Goal: Task Accomplishment & Management: Complete application form

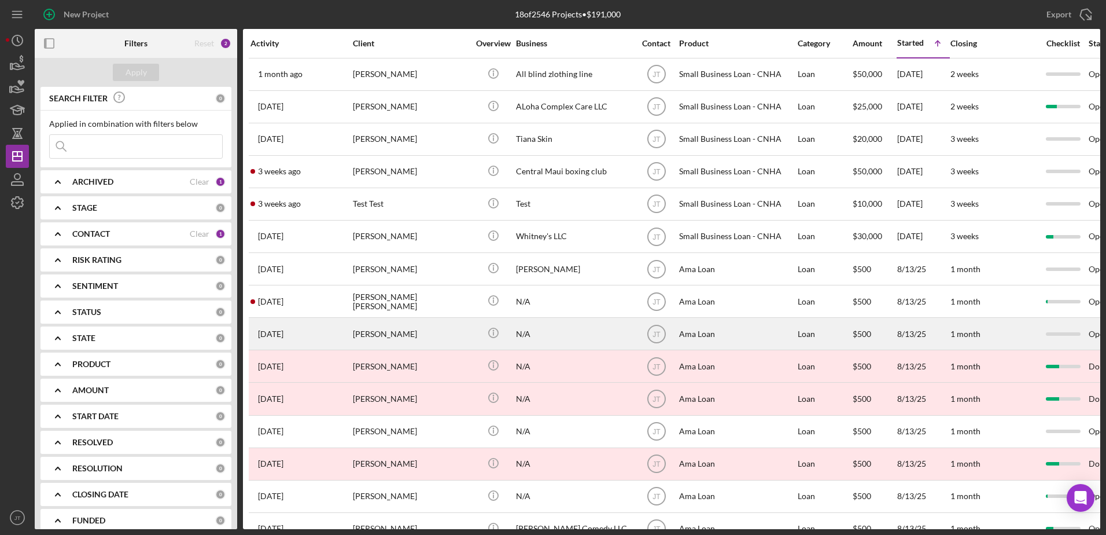
scroll to position [128, 0]
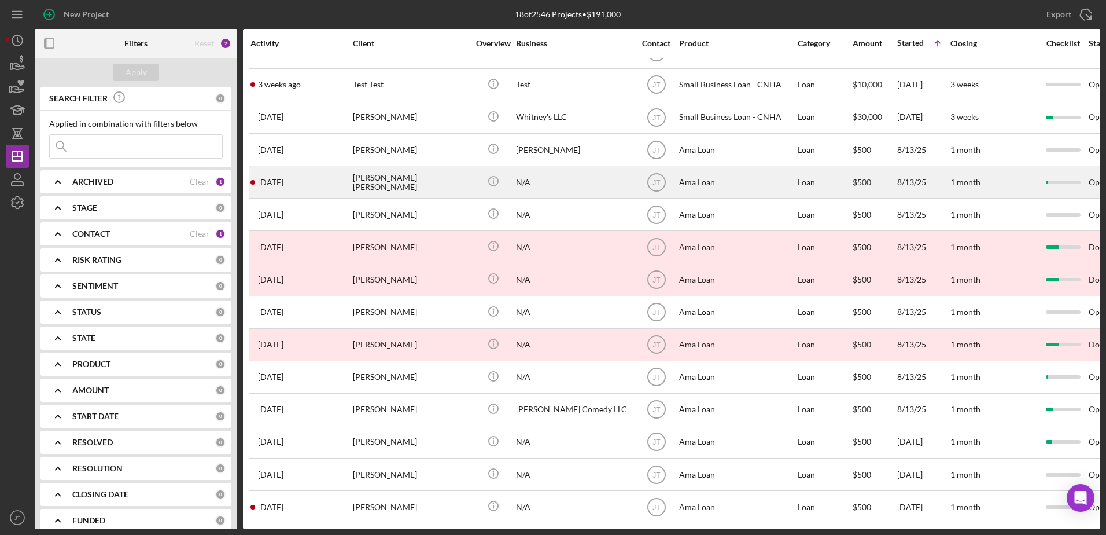
click at [367, 168] on div "[PERSON_NAME] [PERSON_NAME]" at bounding box center [411, 182] width 116 height 31
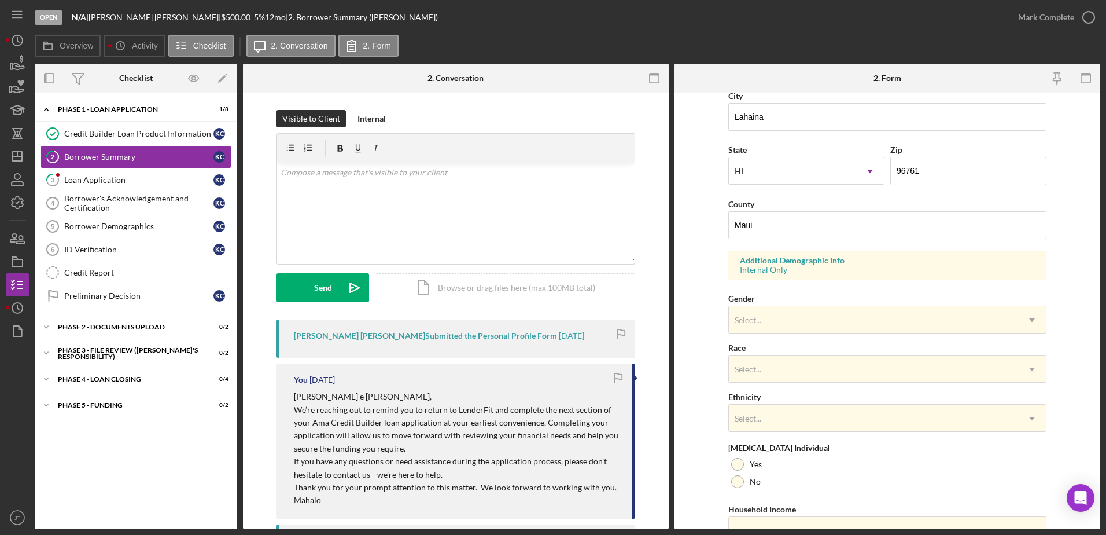
scroll to position [289, 0]
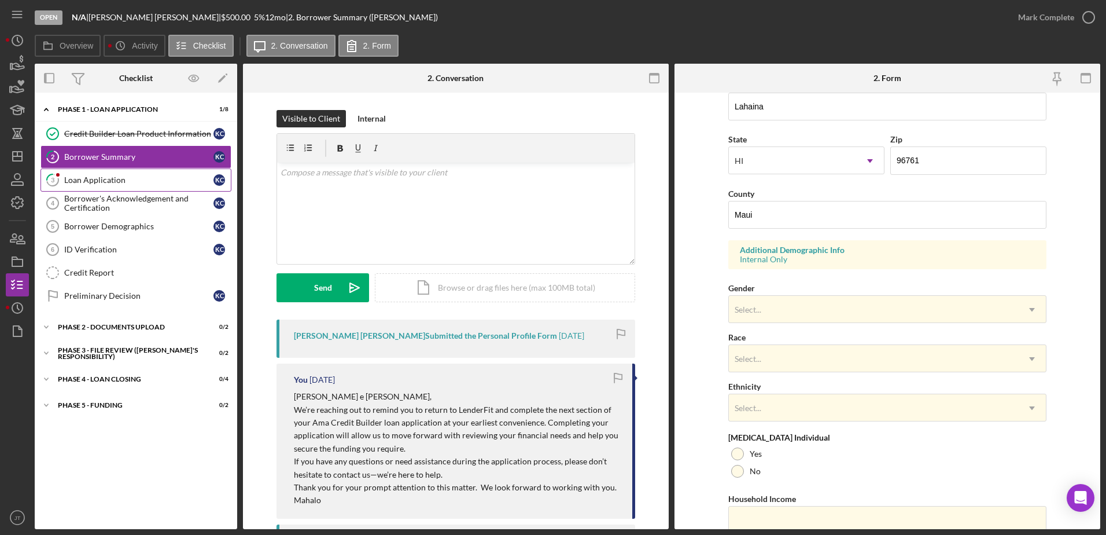
click at [137, 186] on link "3 Loan Application K C" at bounding box center [135, 179] width 191 height 23
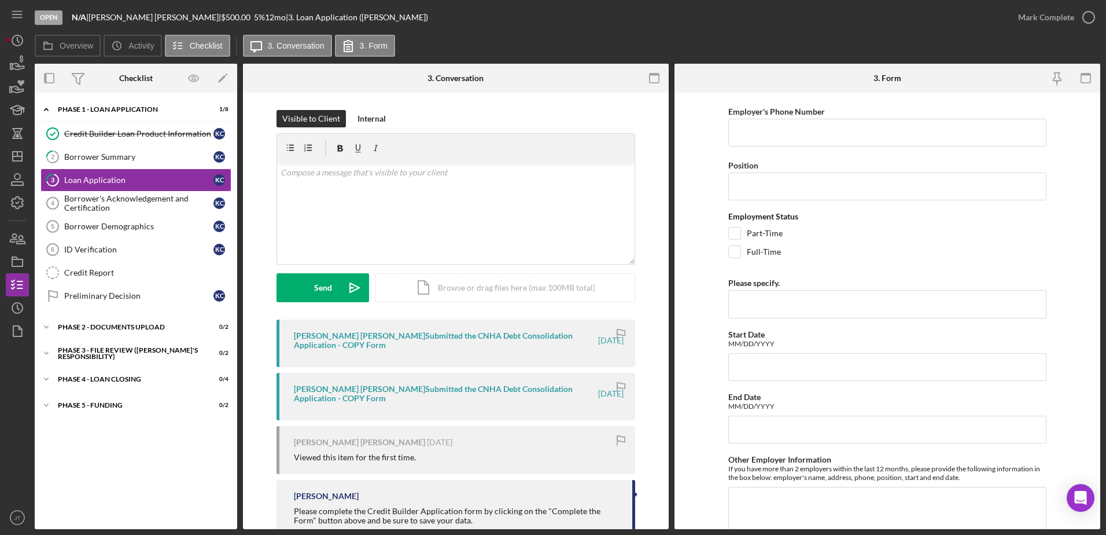
scroll to position [1682, 0]
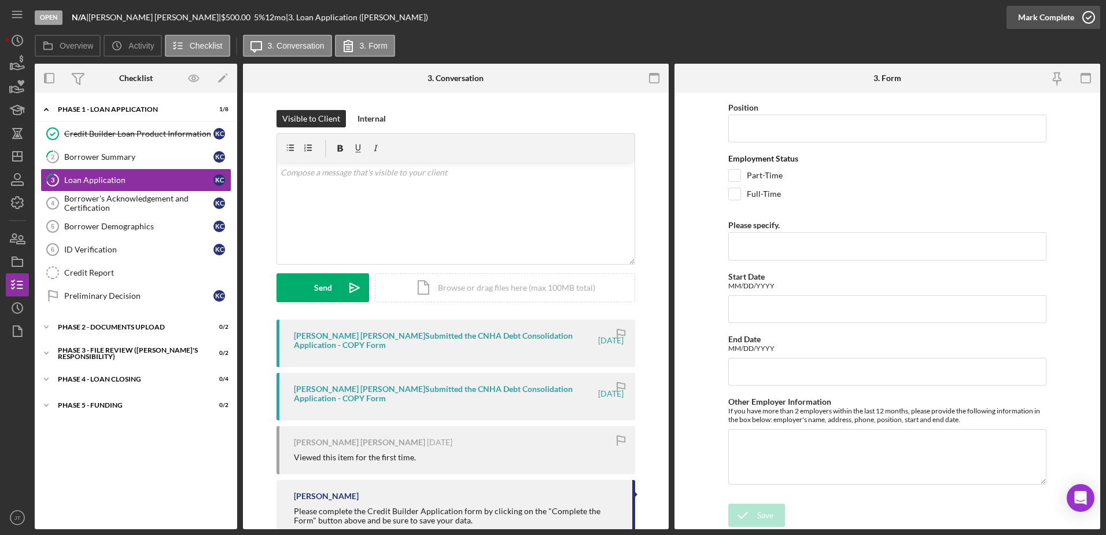
click at [1088, 16] on icon "button" at bounding box center [1088, 17] width 29 height 29
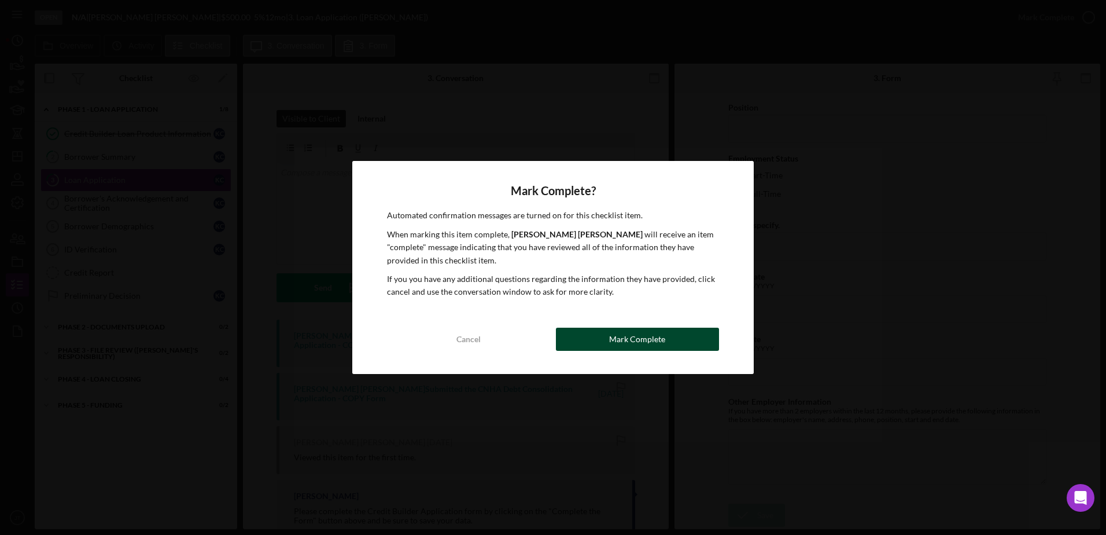
click at [650, 344] on div "Mark Complete" at bounding box center [637, 338] width 56 height 23
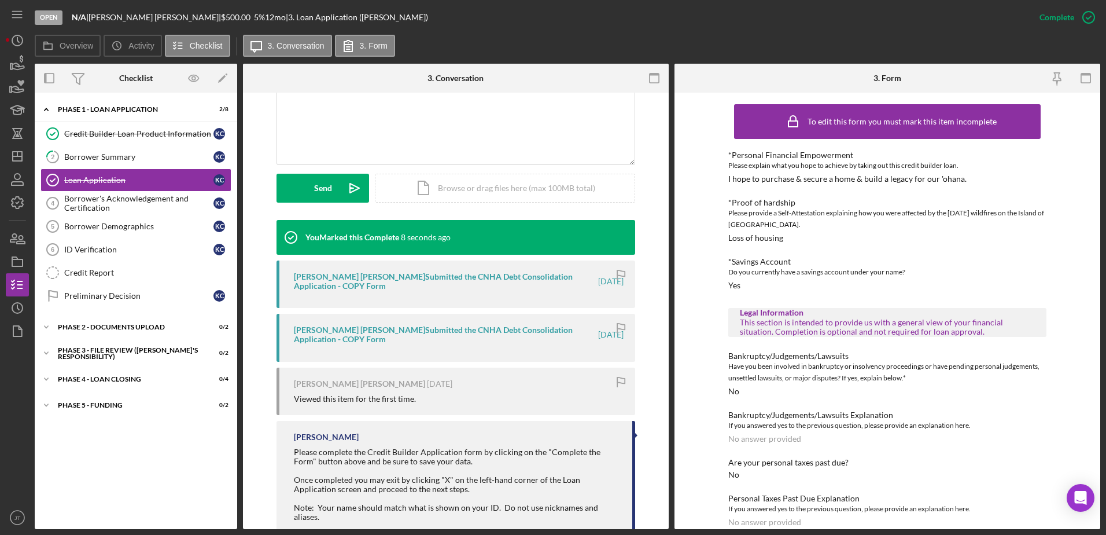
scroll to position [289, 0]
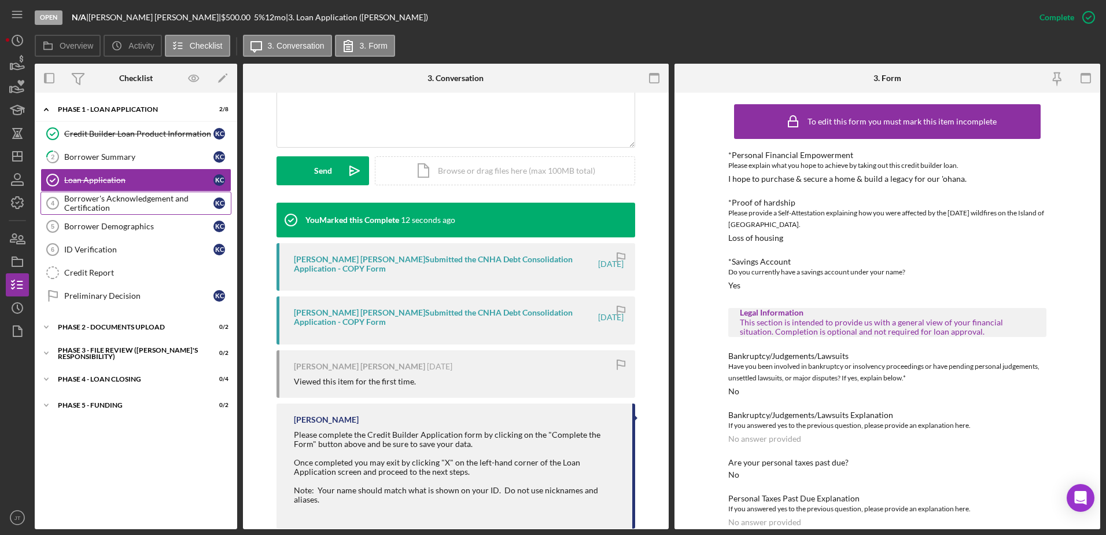
click at [152, 208] on div "Borrower's Acknowledgement and Certification" at bounding box center [138, 203] width 149 height 19
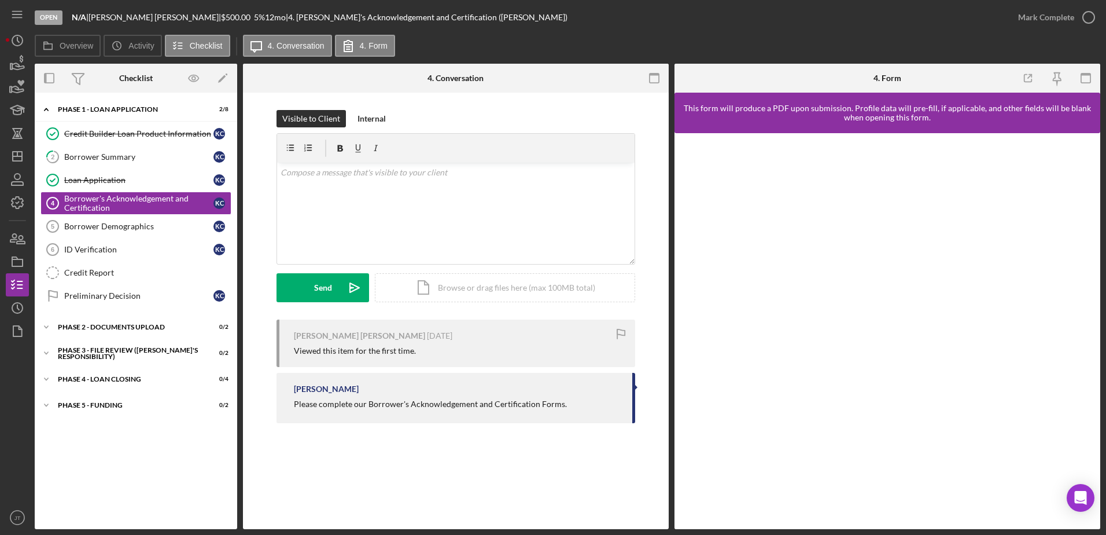
click at [96, 466] on div "Icon/Expander Phase 1 - Loan Application 2 / 8 Credit Builder Loan Product Info…" at bounding box center [136, 310] width 202 height 425
click at [130, 156] on div "Borrower Summary" at bounding box center [138, 156] width 149 height 9
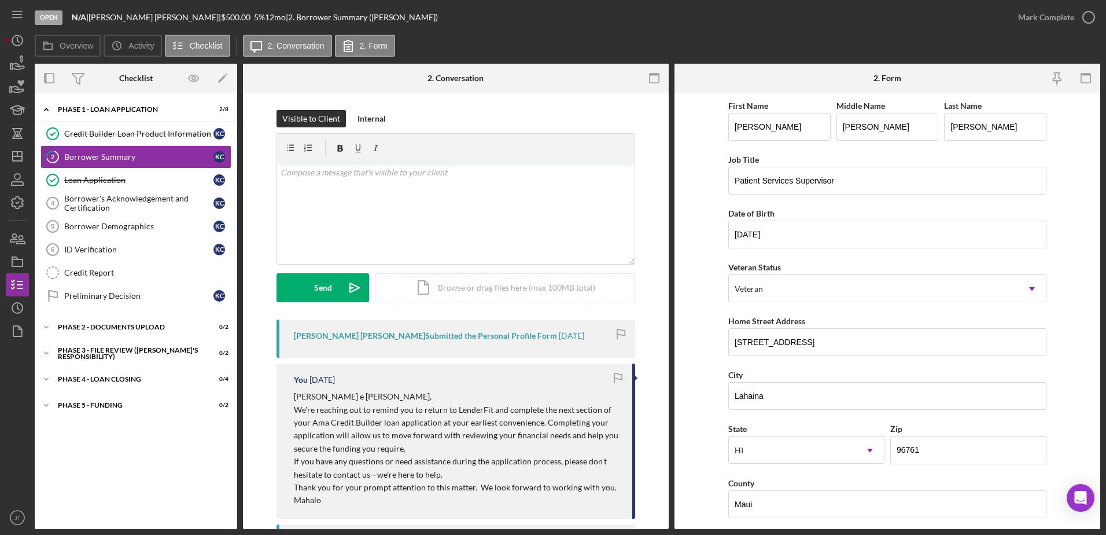
click at [419, 338] on div "[PERSON_NAME] [PERSON_NAME] Submitted the Personal Profile Form" at bounding box center [425, 335] width 263 height 9
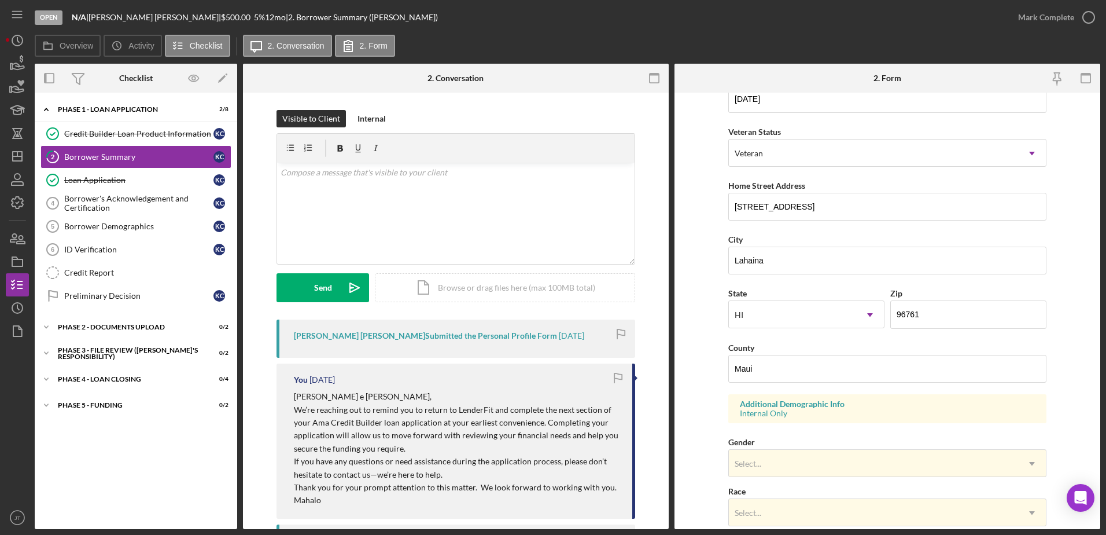
scroll to position [105, 0]
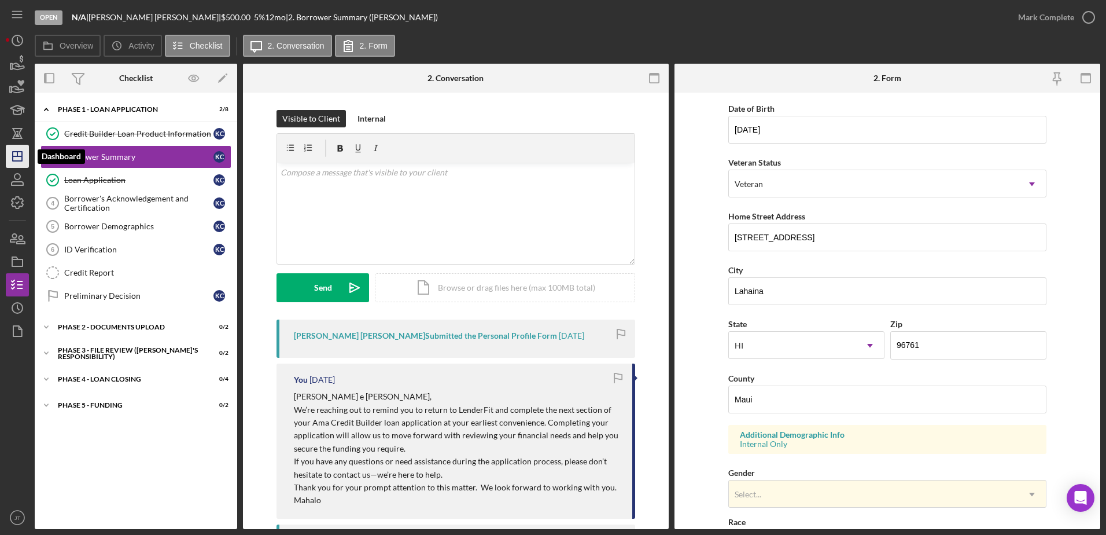
click at [8, 157] on icon "Icon/Dashboard" at bounding box center [17, 156] width 29 height 29
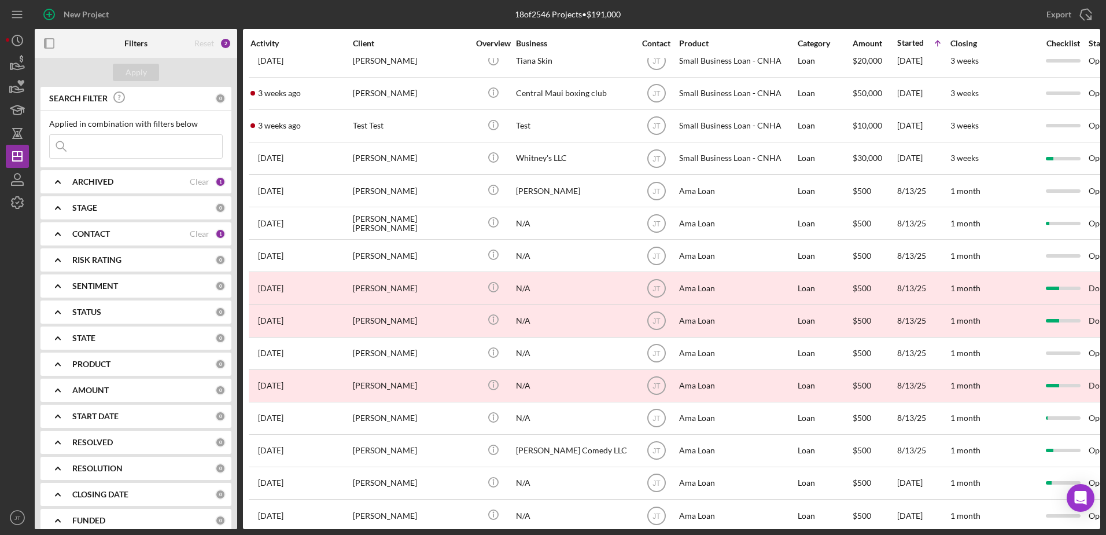
scroll to position [12, 0]
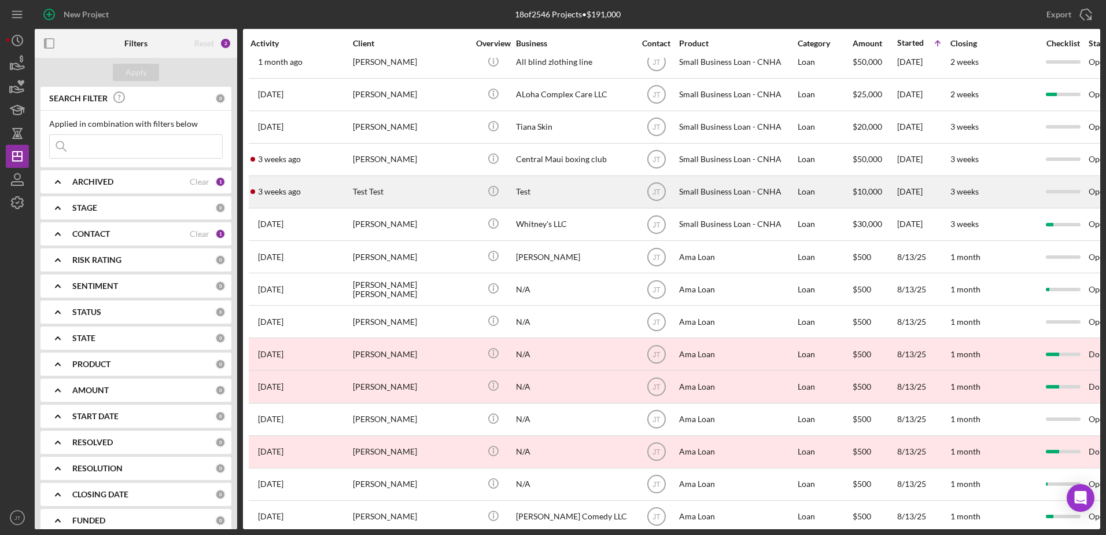
click at [375, 191] on div "Test Test" at bounding box center [411, 191] width 116 height 31
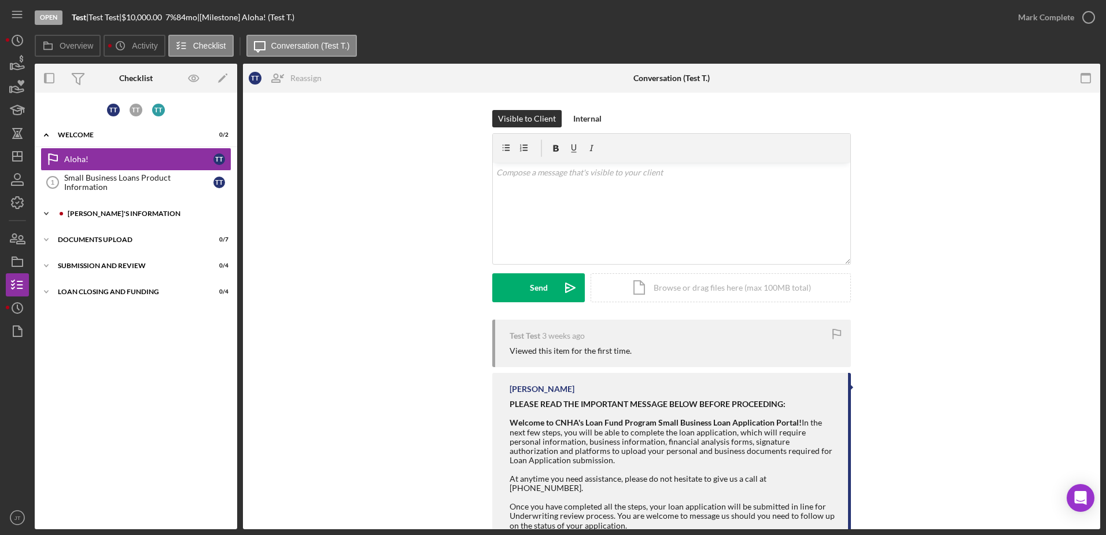
click at [166, 215] on div "[PERSON_NAME]'S INFORMATION" at bounding box center [145, 213] width 155 height 7
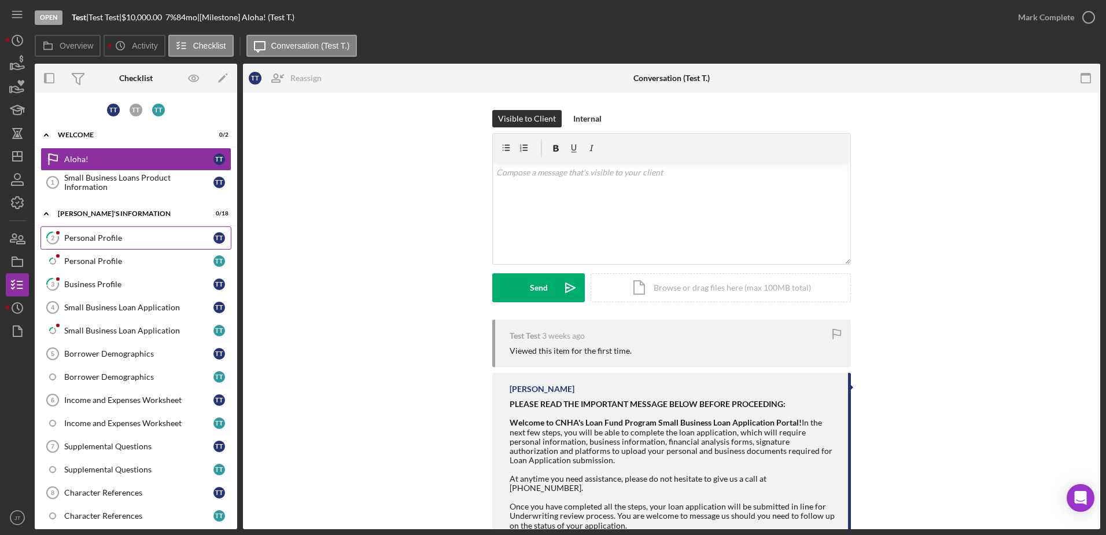
click at [154, 236] on div "Personal Profile" at bounding box center [138, 237] width 149 height 9
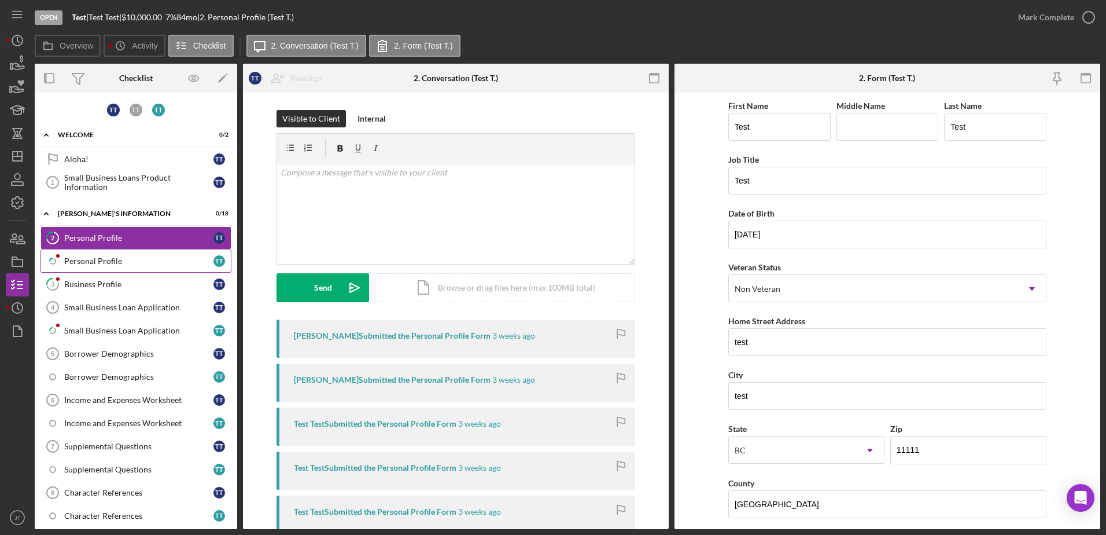
click at [145, 255] on link "Icon/Checklist Item Sub Partial Personal Profile T T" at bounding box center [135, 260] width 191 height 23
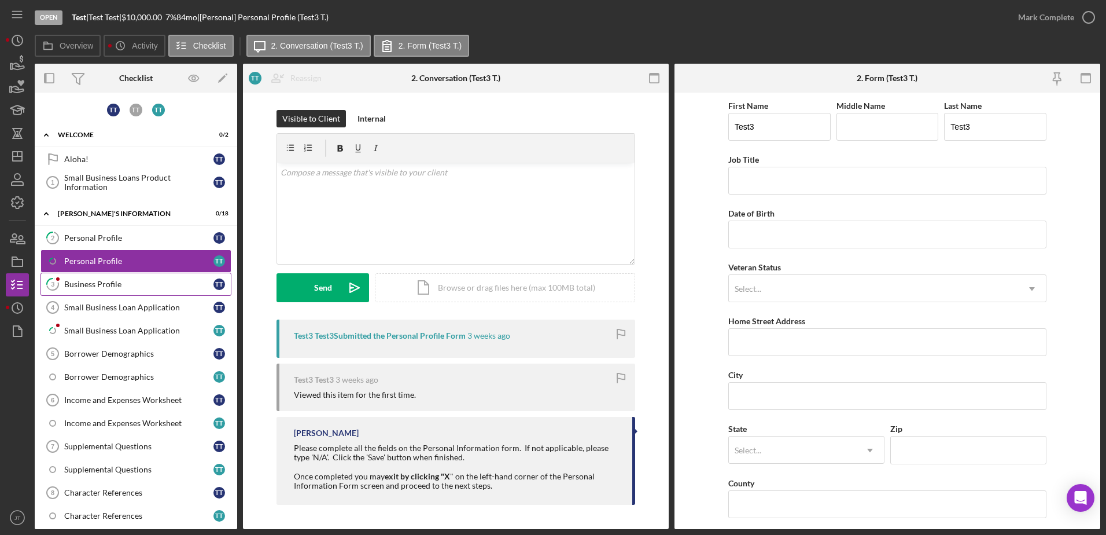
click at [139, 282] on div "Business Profile" at bounding box center [138, 283] width 149 height 9
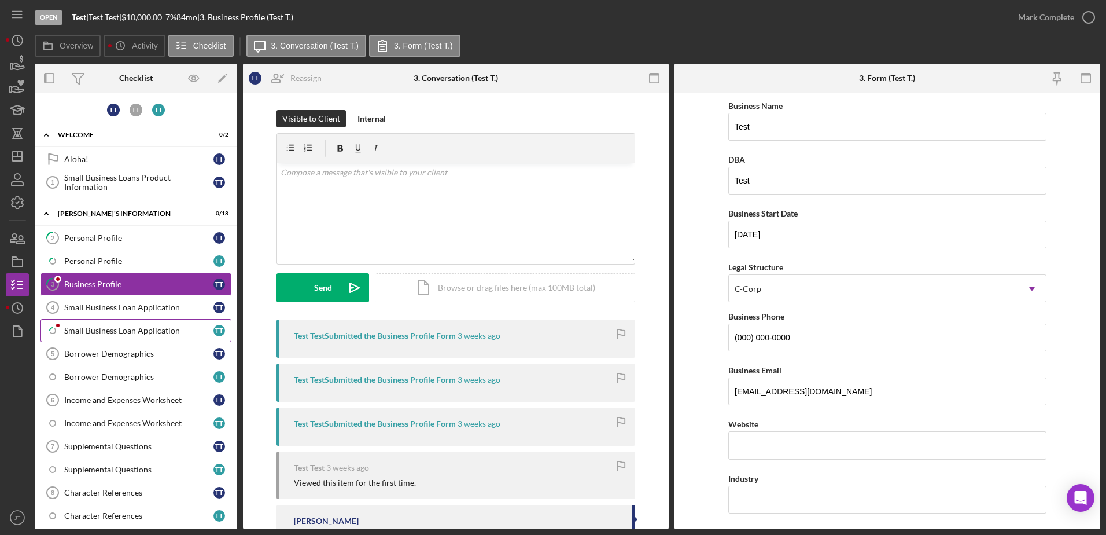
click at [128, 336] on link "Icon/Checklist Item Sub Partial Small Business Loan Application T T" at bounding box center [135, 330] width 191 height 23
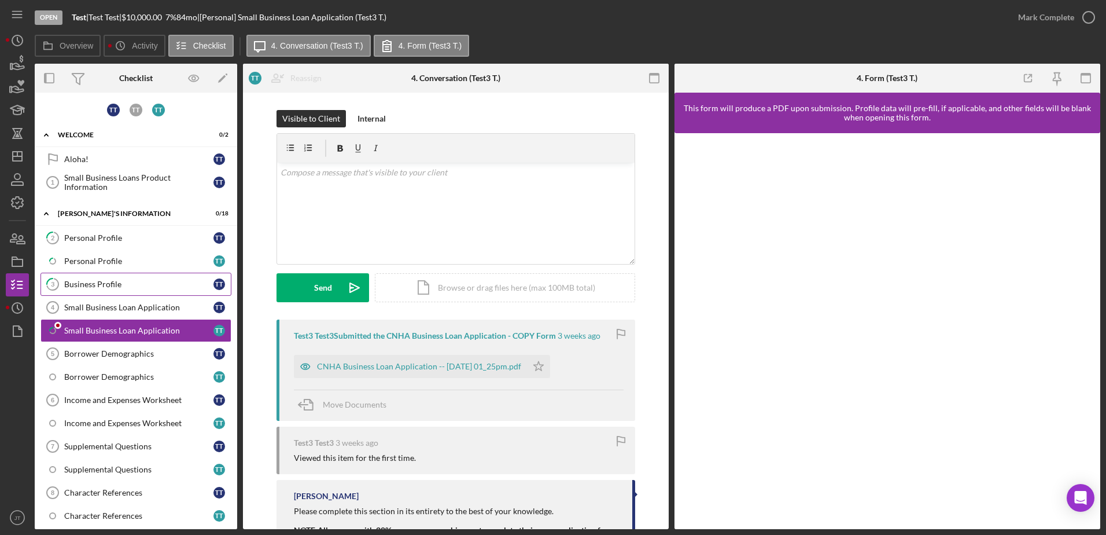
click at [135, 277] on link "3 Business Profile T T" at bounding box center [135, 283] width 191 height 23
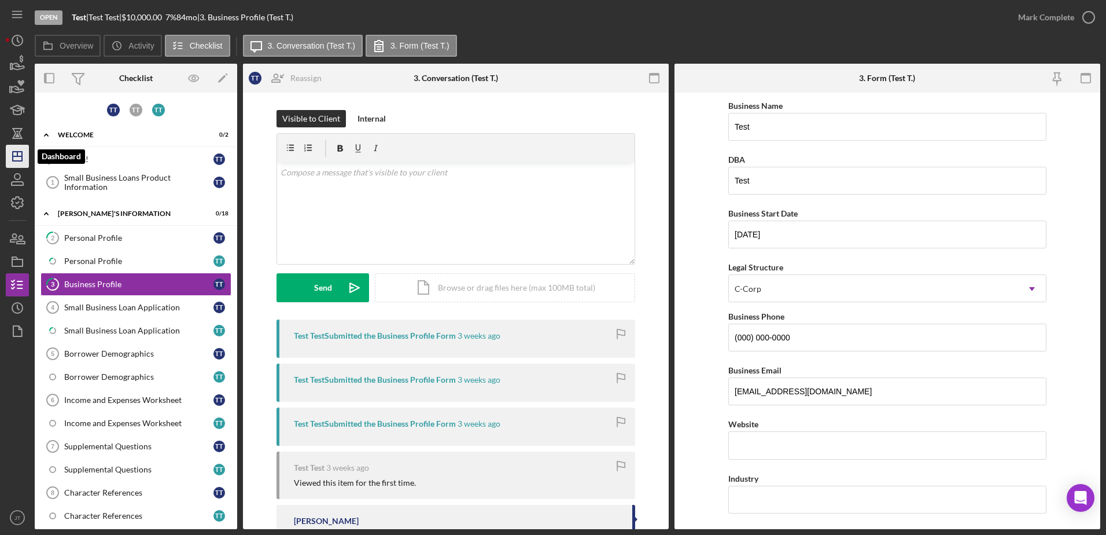
click at [23, 156] on icon "Icon/Dashboard" at bounding box center [17, 156] width 29 height 29
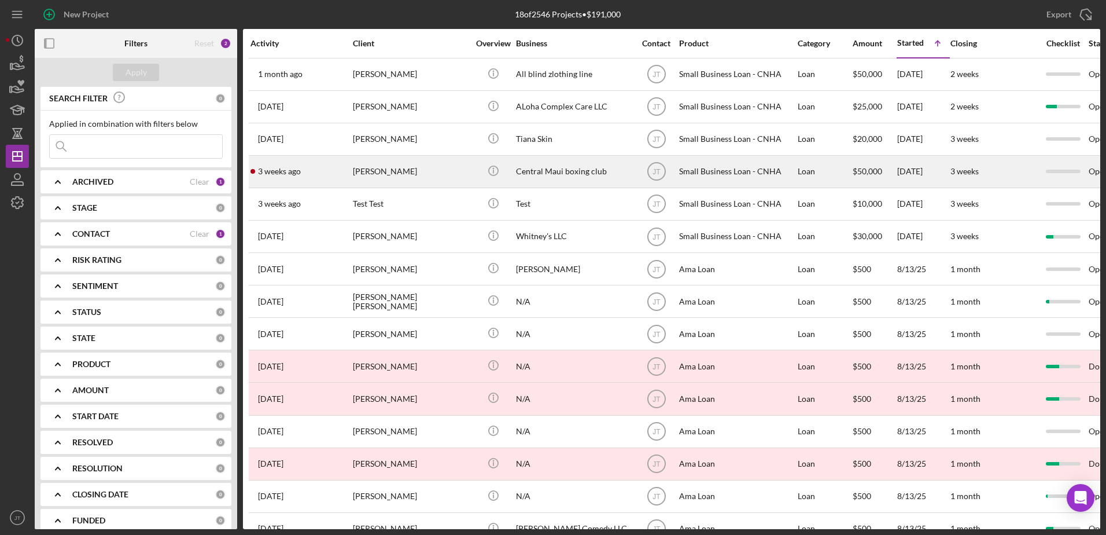
click at [384, 175] on div "[PERSON_NAME]" at bounding box center [411, 171] width 116 height 31
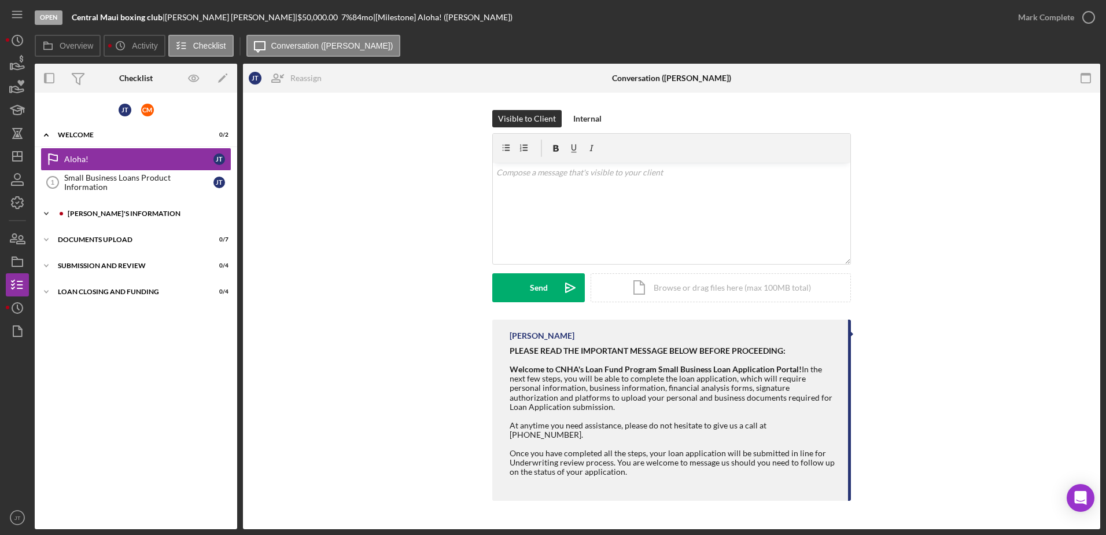
click at [49, 212] on icon "Icon/Expander" at bounding box center [46, 213] width 23 height 23
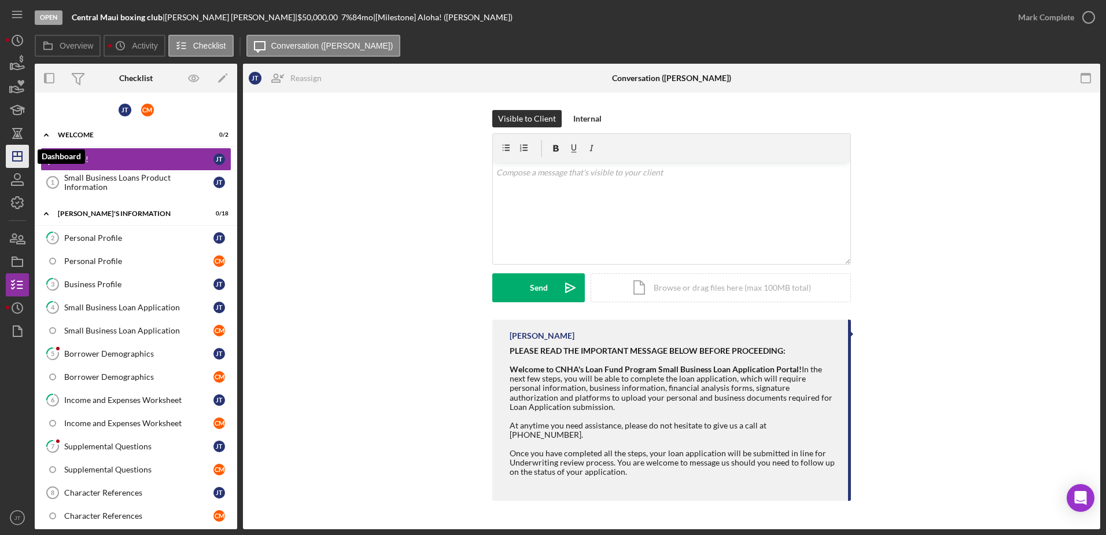
click at [24, 154] on icon "Icon/Dashboard" at bounding box center [17, 156] width 29 height 29
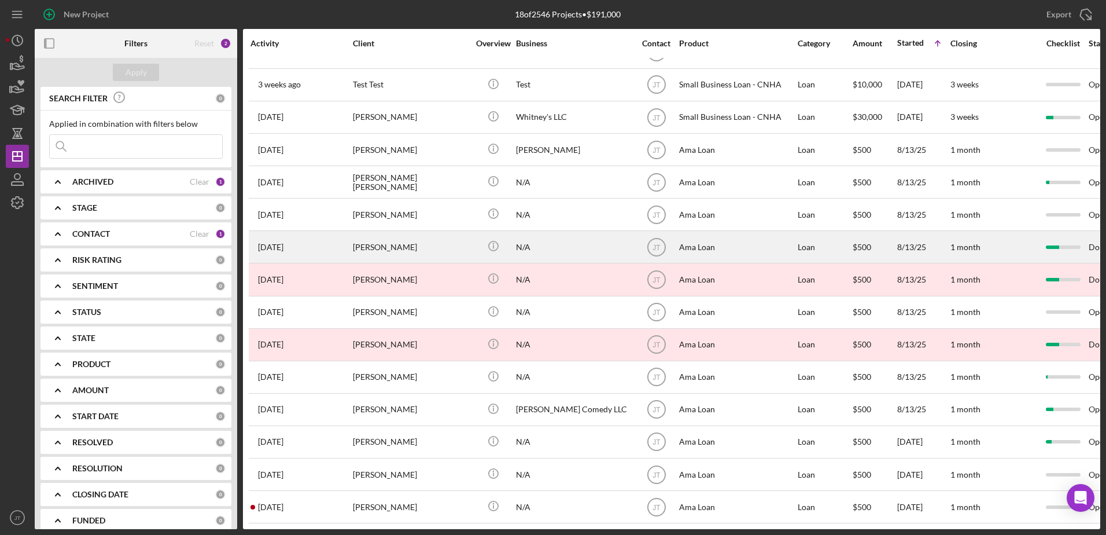
scroll to position [128, 0]
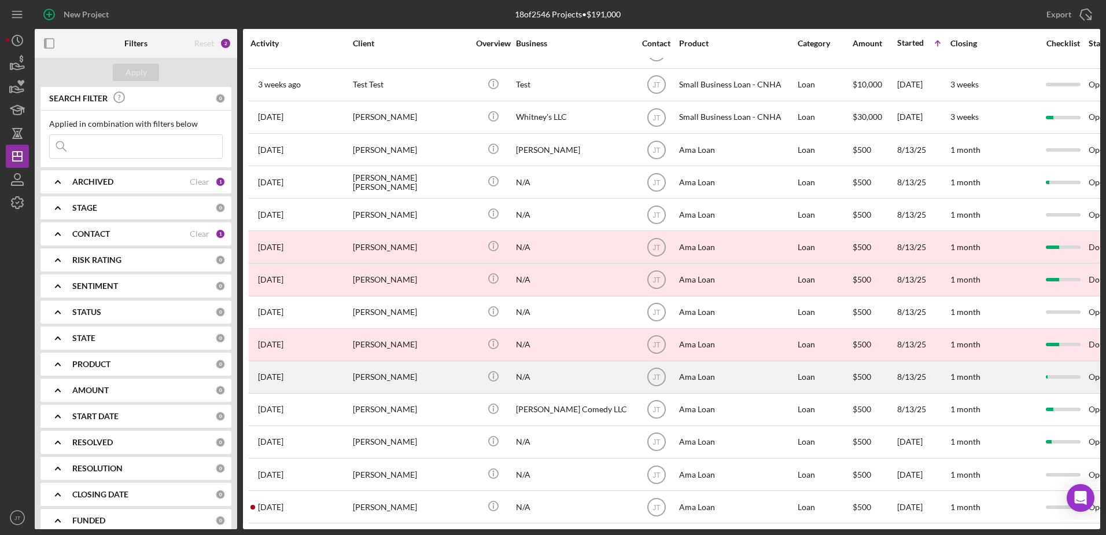
click at [415, 367] on div "[PERSON_NAME]" at bounding box center [411, 377] width 116 height 31
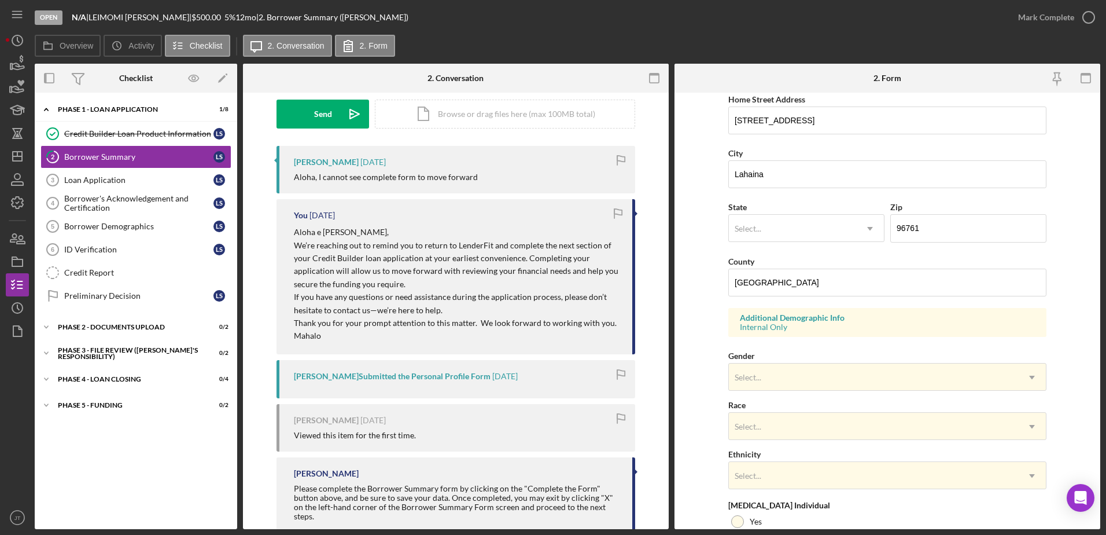
scroll to position [220, 0]
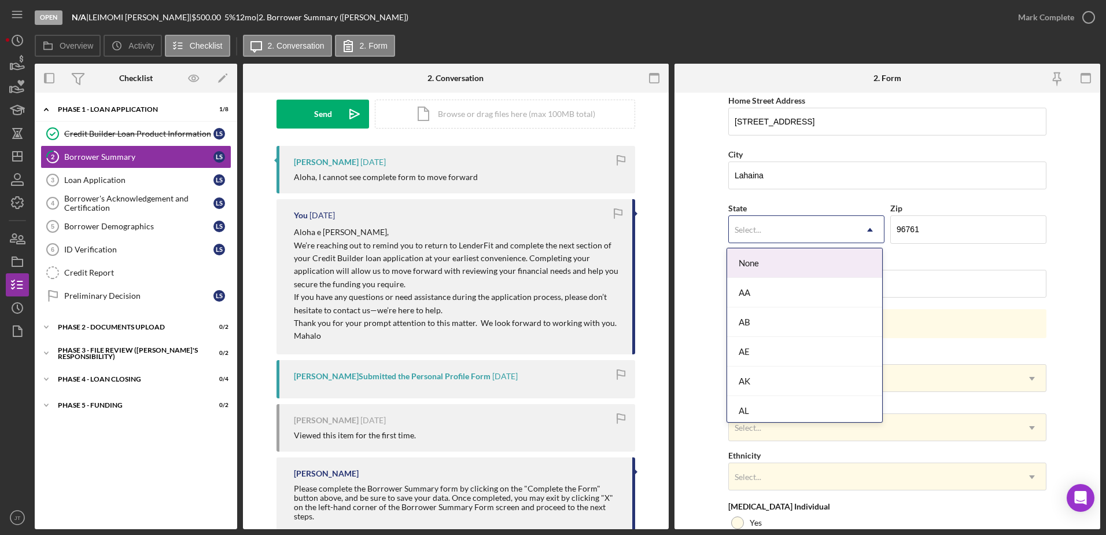
click at [735, 234] on div "Select..." at bounding box center [748, 229] width 27 height 9
click at [762, 278] on div "HI" at bounding box center [804, 275] width 155 height 30
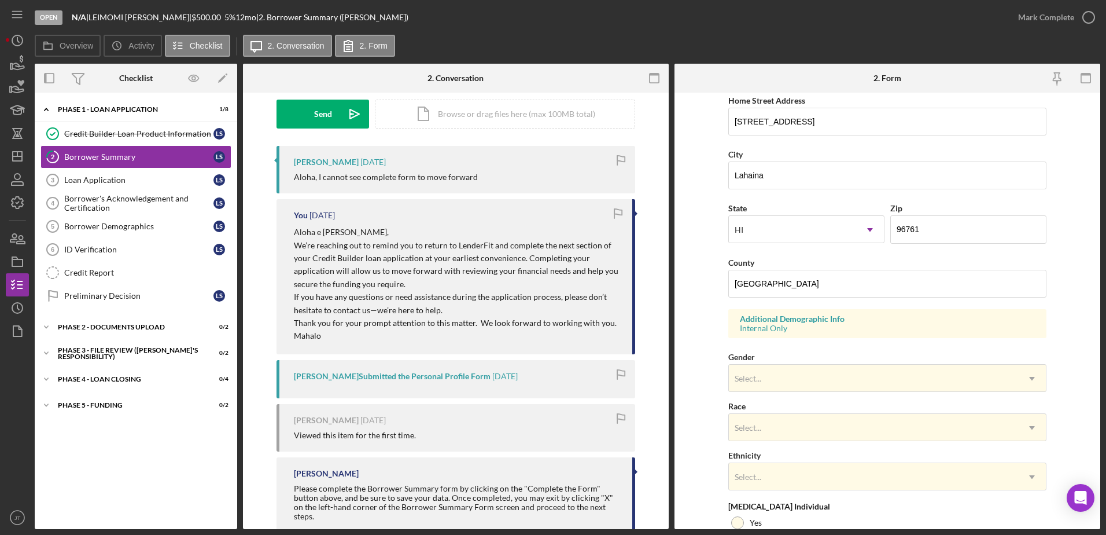
click at [686, 272] on form "First Name [PERSON_NAME] Middle Name Last Name [PERSON_NAME] Job Title Cultural…" at bounding box center [888, 311] width 426 height 436
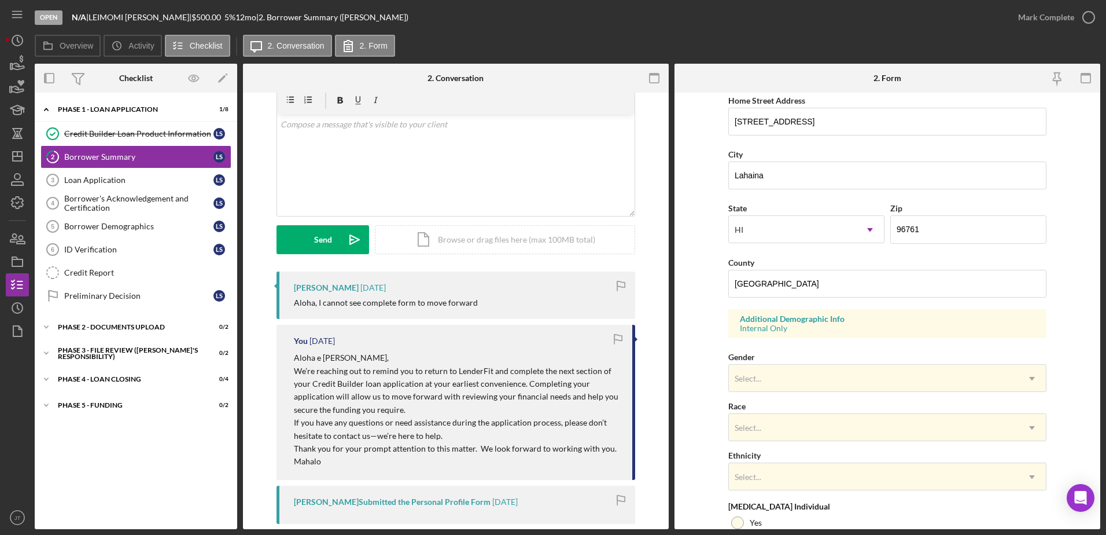
scroll to position [0, 0]
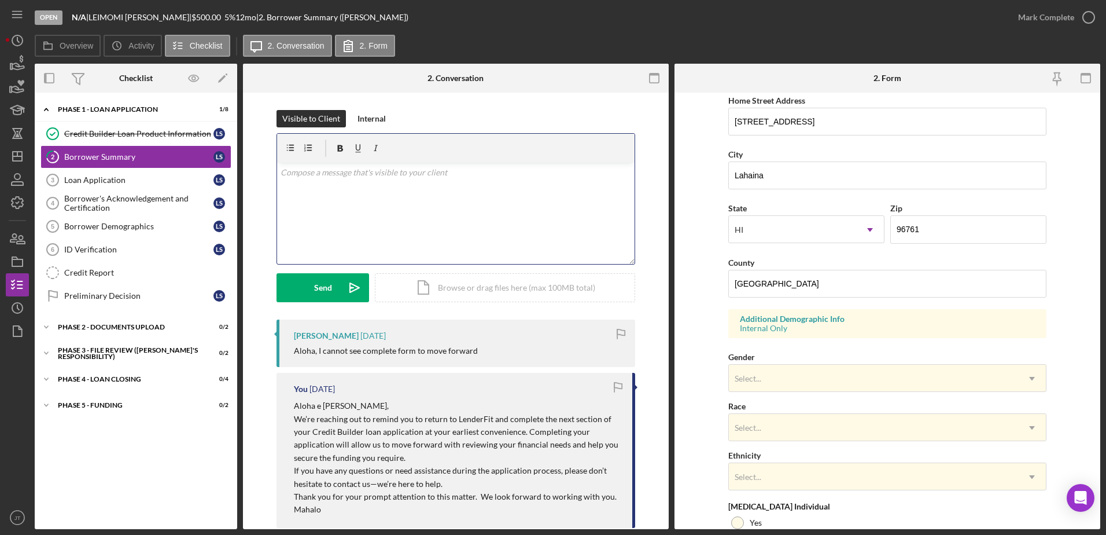
click at [326, 165] on div "v Color teal Color pink Remove color Add row above Add row below Add column bef…" at bounding box center [456, 213] width 358 height 101
